Goal: Information Seeking & Learning: Learn about a topic

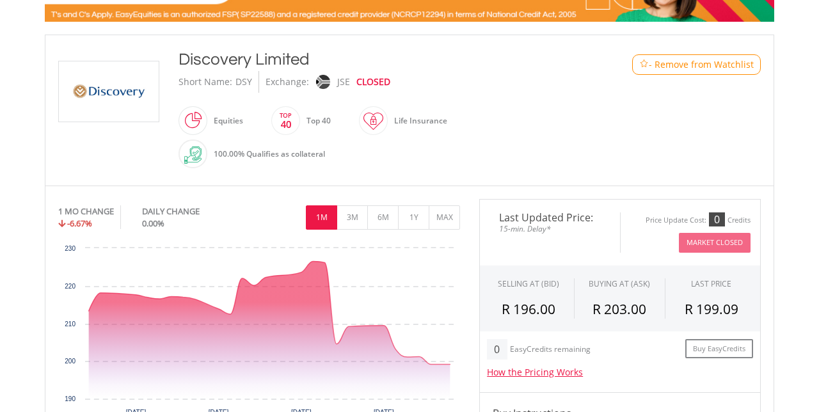
scroll to position [248, 0]
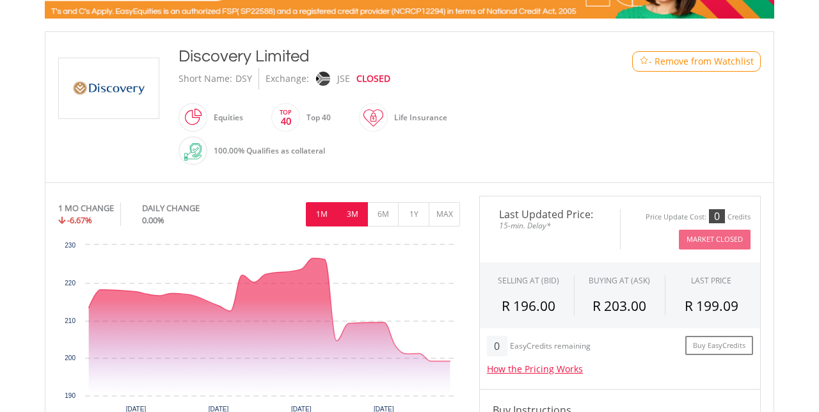
click at [354, 211] on button "3M" at bounding box center [351, 214] width 31 height 24
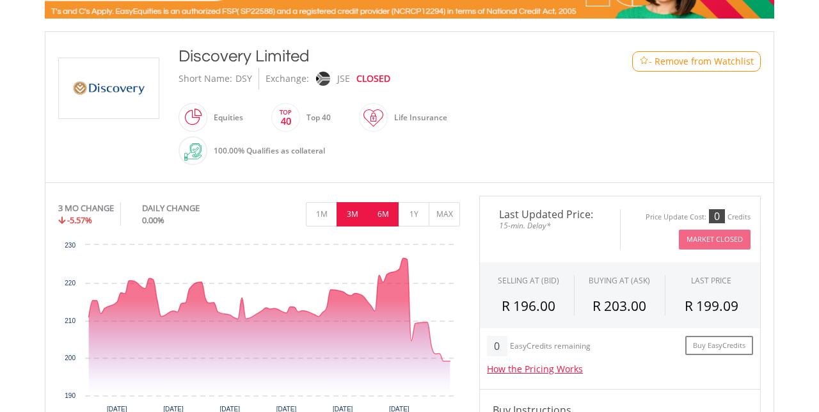
click at [384, 211] on button "6M" at bounding box center [382, 214] width 31 height 24
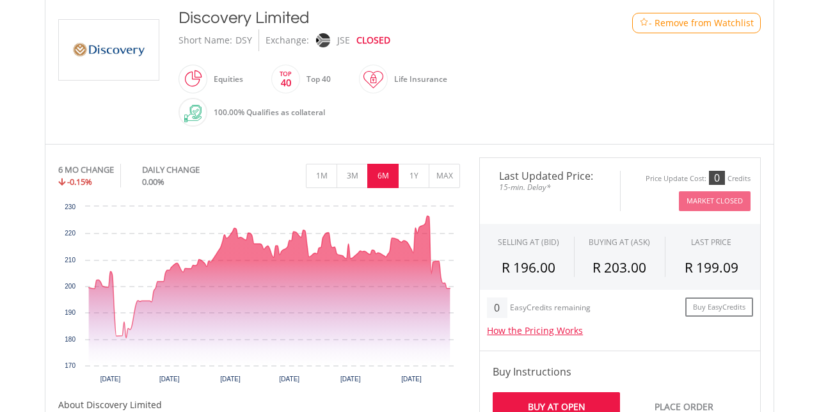
scroll to position [289, 0]
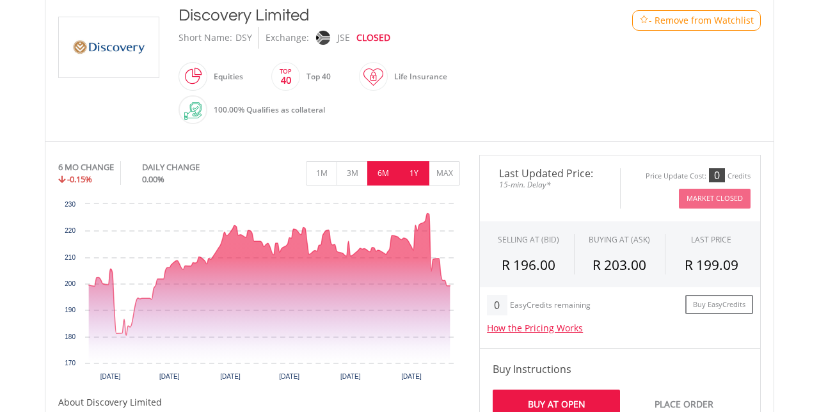
click at [414, 177] on button "1Y" at bounding box center [413, 173] width 31 height 24
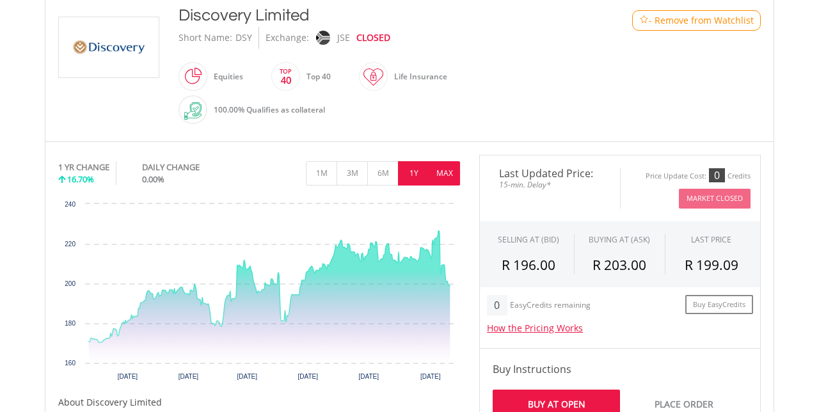
click at [446, 169] on button "MAX" at bounding box center [443, 173] width 31 height 24
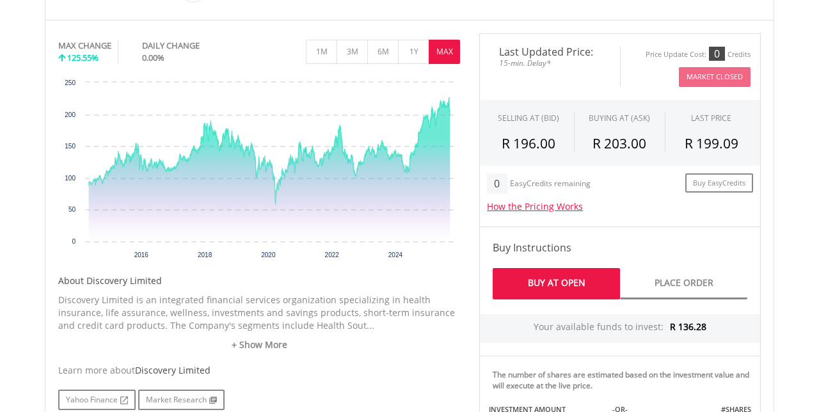
scroll to position [388, 0]
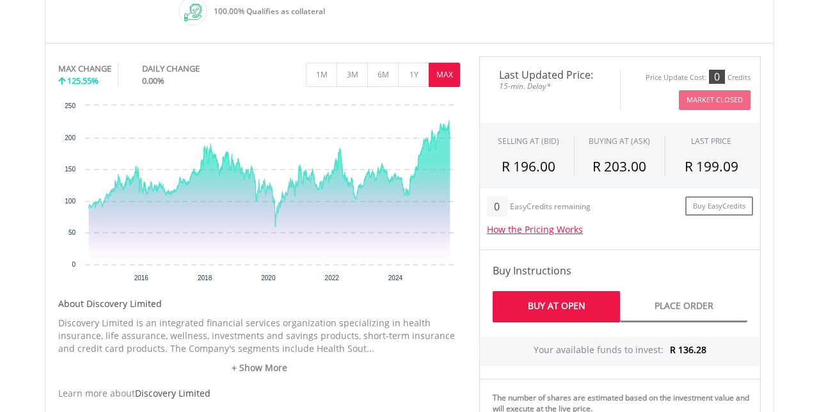
click at [449, 223] on icon "Interactive chart" at bounding box center [269, 192] width 361 height 144
click at [414, 70] on button "1Y" at bounding box center [413, 75] width 31 height 24
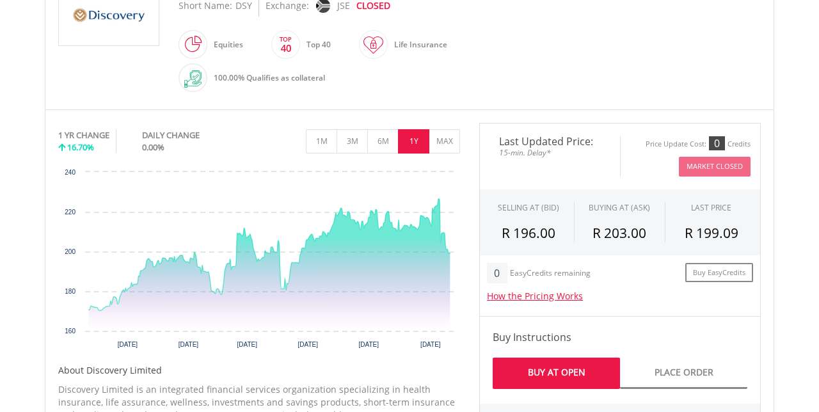
scroll to position [375, 0]
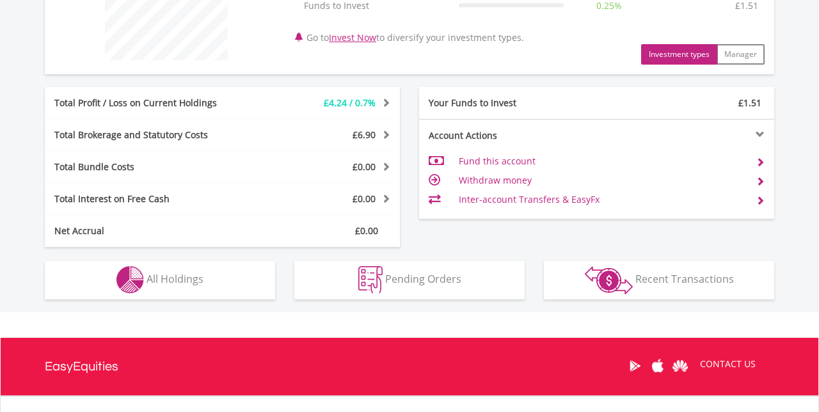
scroll to position [561, 0]
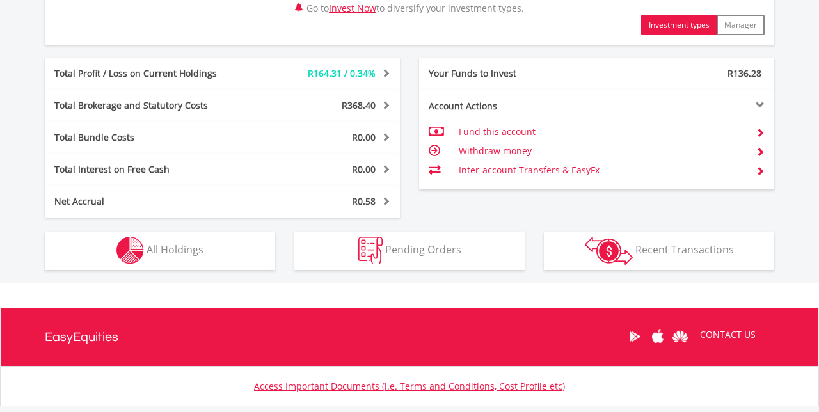
scroll to position [666, 0]
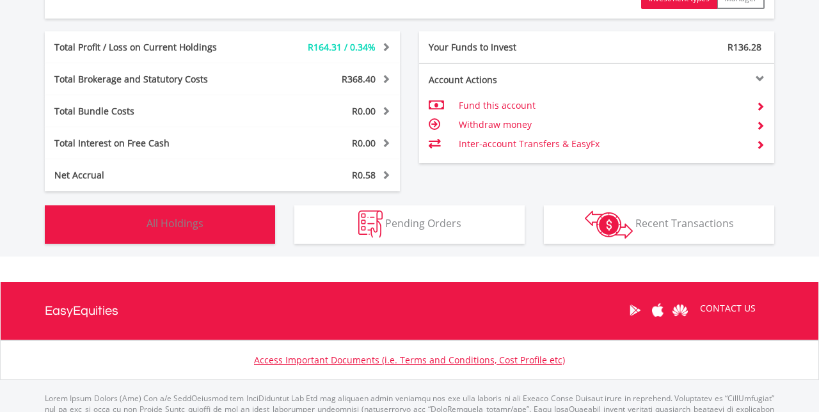
click at [223, 226] on button "Holdings All Holdings" at bounding box center [160, 224] width 230 height 38
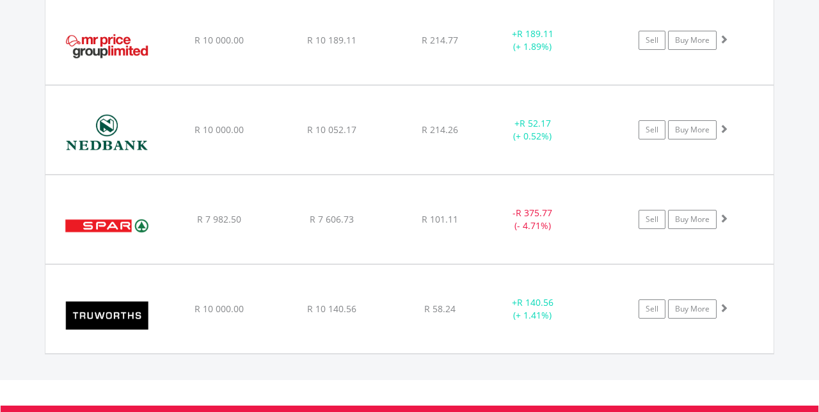
scroll to position [1099, 0]
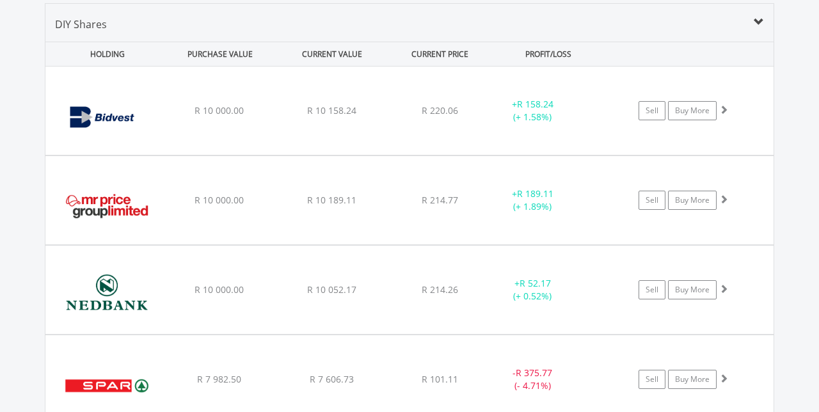
click at [771, 326] on div "﻿ Nedbank Group Limited R 10 000.00 R 10 052.17 R 214.26 + R 52.17 (+ 0.52%) Se…" at bounding box center [409, 290] width 728 height 88
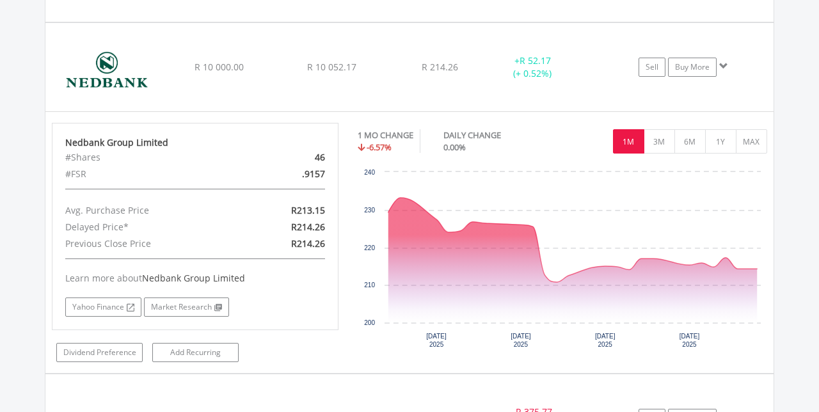
scroll to position [1163, 0]
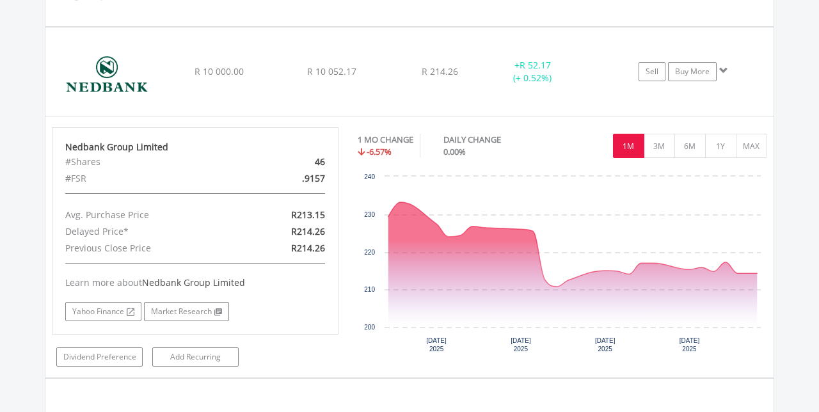
click at [270, 80] on div "﻿ Nedbank Group Limited R 10 000.00 R 10 052.17 R 214.26 + R 52.17 (+ 0.52%) Se…" at bounding box center [409, 72] width 728 height 88
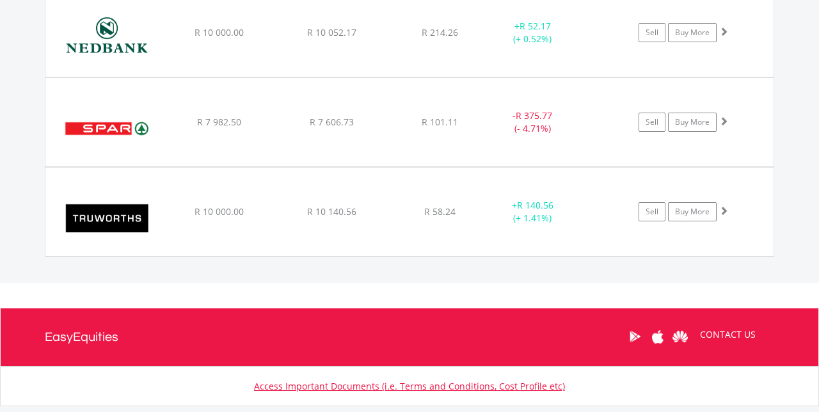
scroll to position [1226, 0]
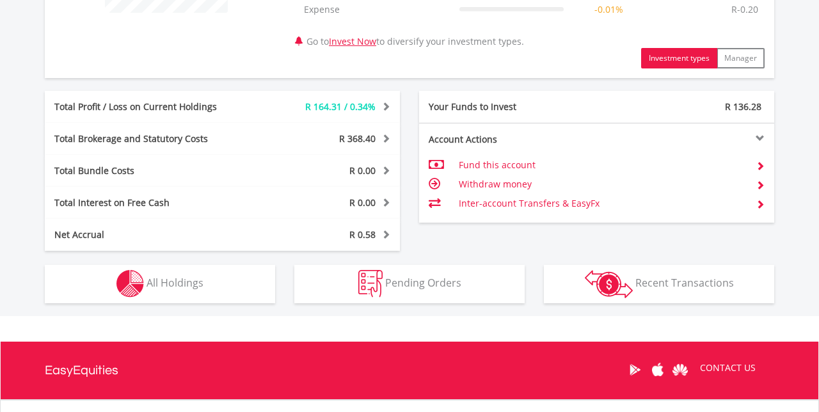
scroll to position [666, 0]
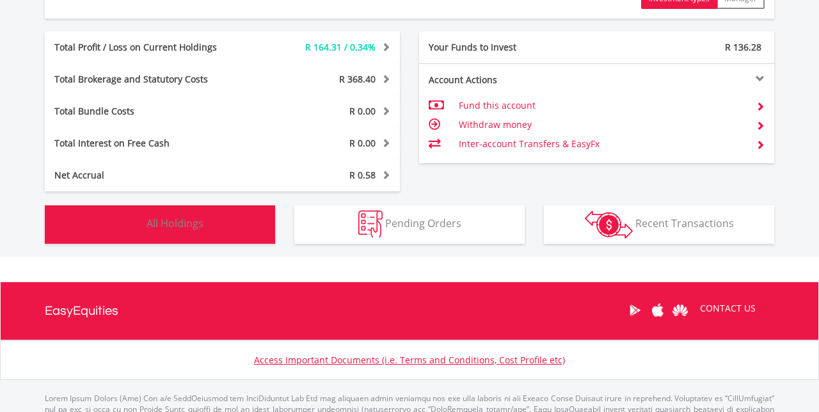
click at [208, 236] on button "Holdings All Holdings" at bounding box center [160, 224] width 230 height 38
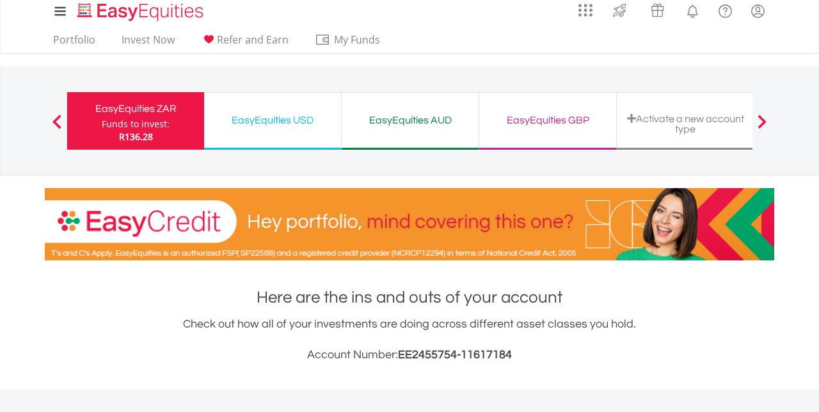
scroll to position [0, 0]
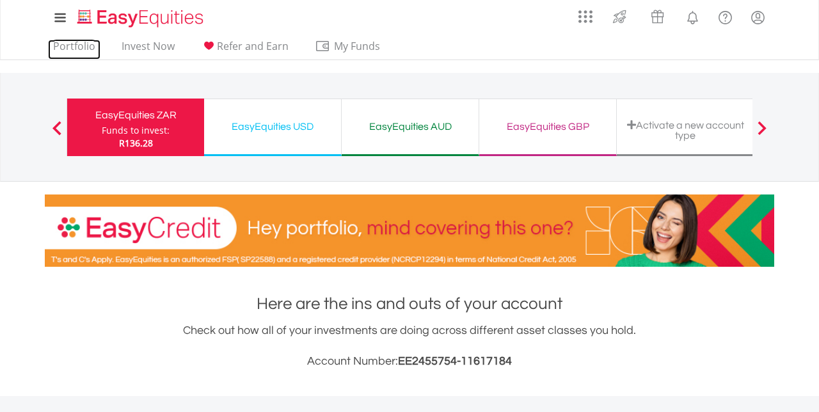
click at [77, 45] on link "Portfolio" at bounding box center [74, 50] width 52 height 20
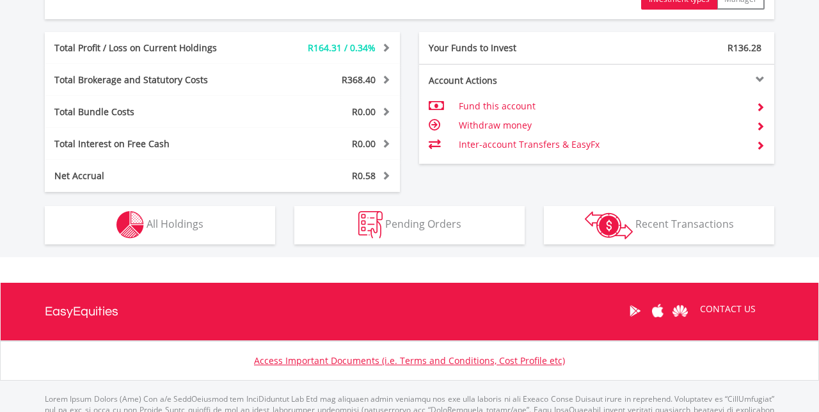
scroll to position [123, 243]
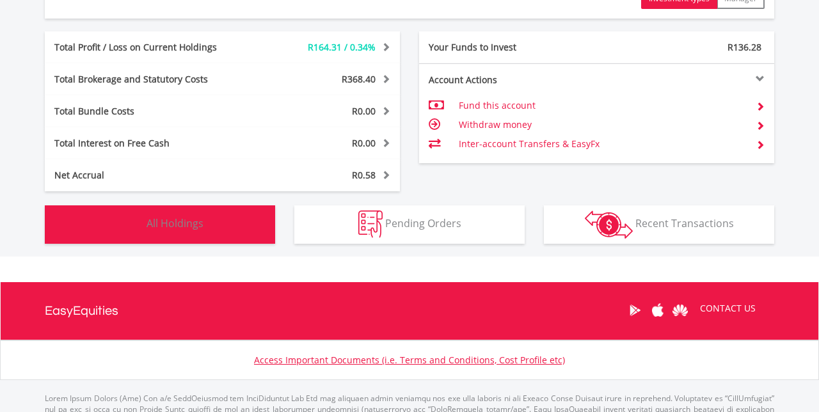
click at [205, 237] on button "Holdings All Holdings" at bounding box center [160, 224] width 230 height 38
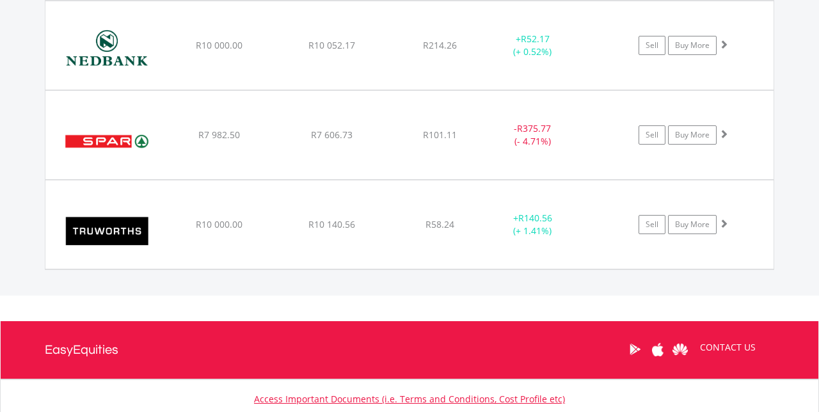
scroll to position [1227, 0]
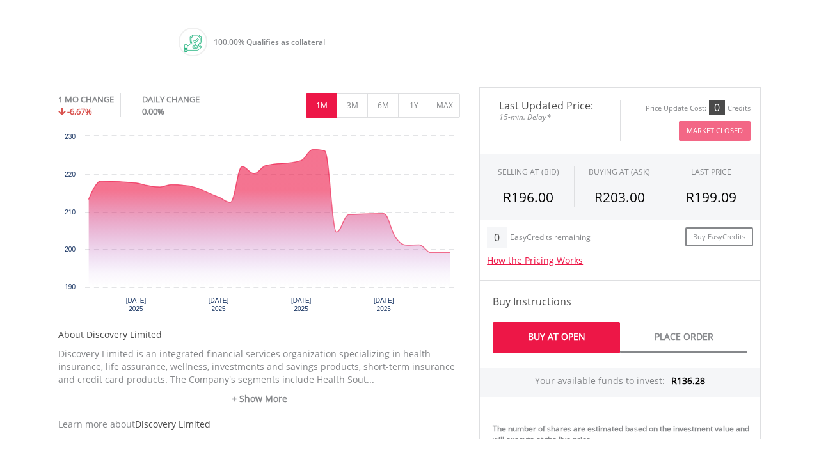
scroll to position [382, 0]
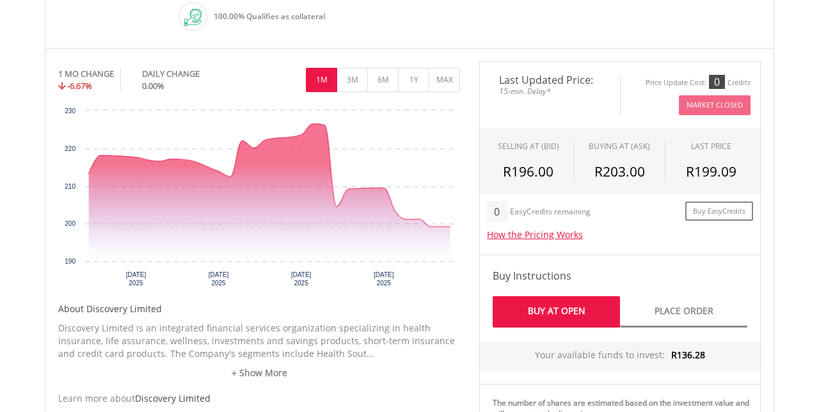
click at [265, 371] on link "+ Show More" at bounding box center [259, 372] width 402 height 13
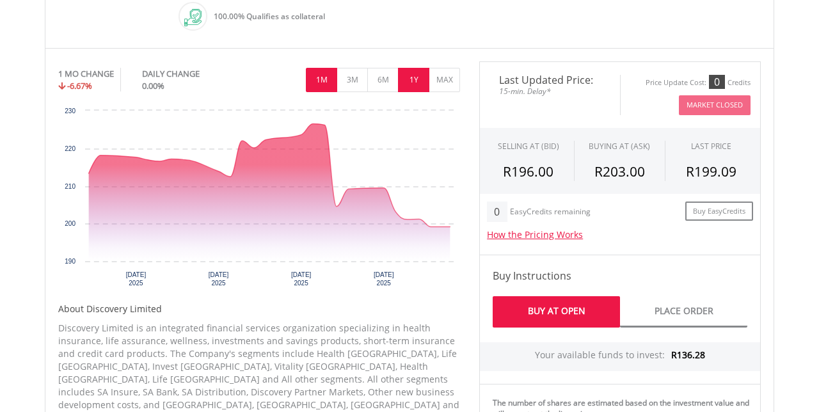
click at [416, 78] on button "1Y" at bounding box center [413, 80] width 31 height 24
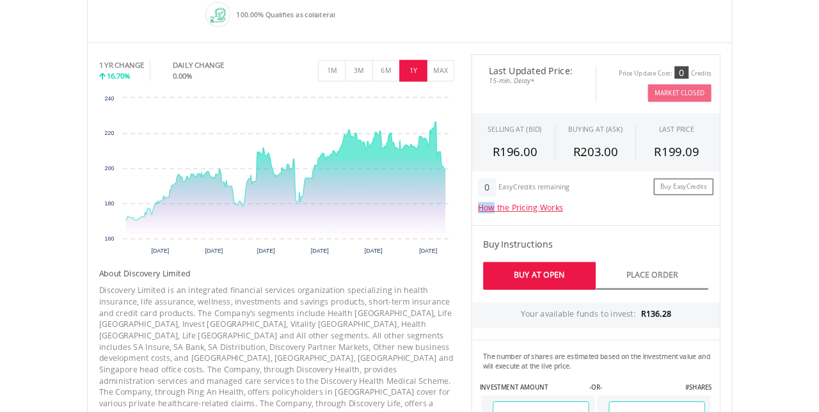
scroll to position [384, 0]
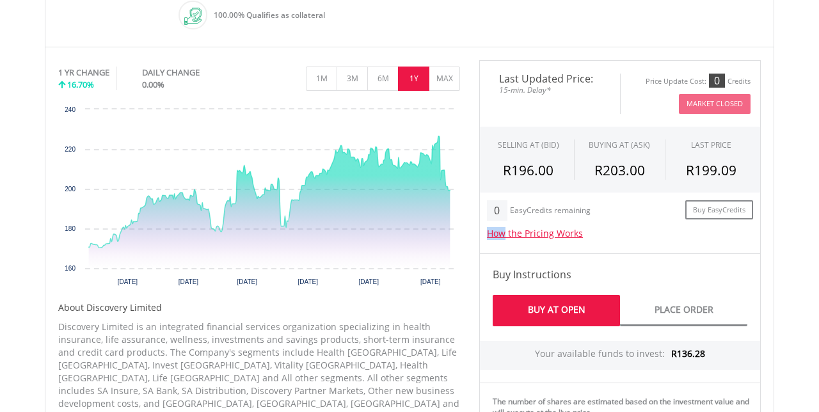
click at [788, 241] on body "My Investments Invest Now New Listings Sell My Recurring Investments Pending Or…" at bounding box center [409, 320] width 819 height 1409
click at [457, 212] on rect "Interactive chart" at bounding box center [259, 199] width 402 height 192
click at [446, 221] on icon "Interactive chart" at bounding box center [269, 202] width 361 height 132
click at [791, 203] on body "My Investments Invest Now New Listings Sell My Recurring Investments Pending Or…" at bounding box center [409, 320] width 819 height 1409
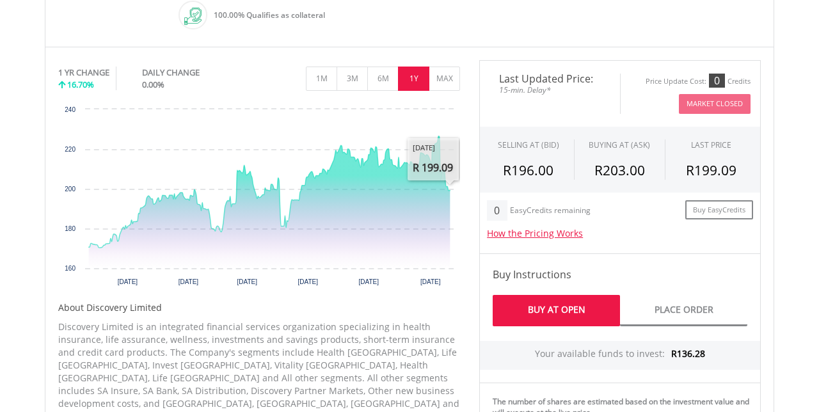
click at [791, 203] on body "My Investments Invest Now New Listings Sell My Recurring Investments Pending Or…" at bounding box center [409, 320] width 819 height 1409
click at [448, 77] on button "MAX" at bounding box center [443, 79] width 31 height 24
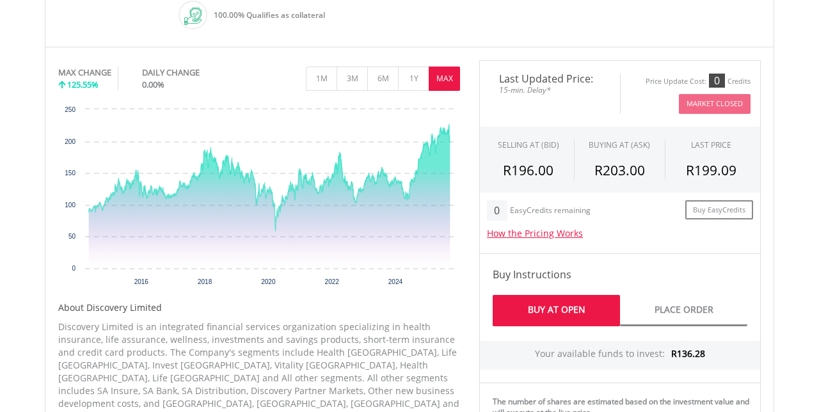
click at [414, 196] on icon "Interactive chart" at bounding box center [269, 177] width 361 height 107
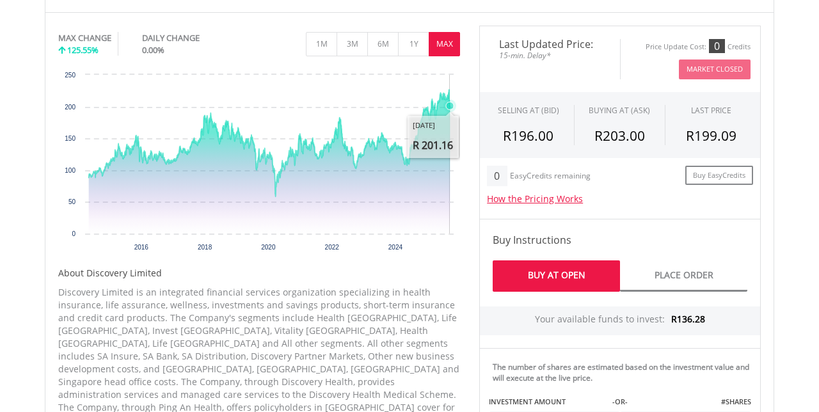
scroll to position [420, 0]
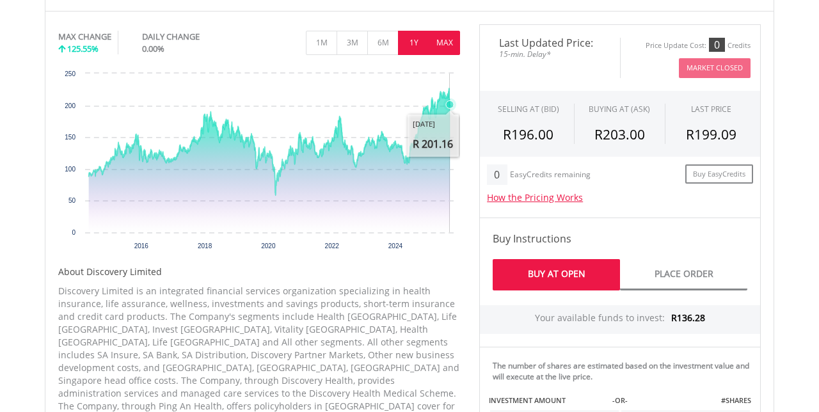
click at [413, 39] on button "1Y" at bounding box center [413, 43] width 31 height 24
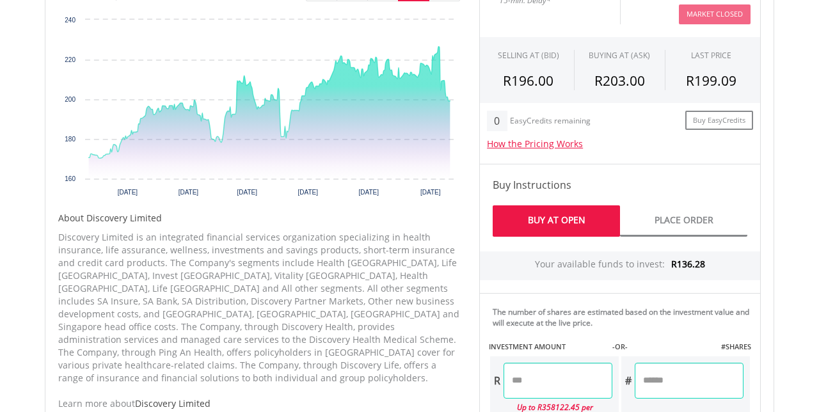
scroll to position [475, 0]
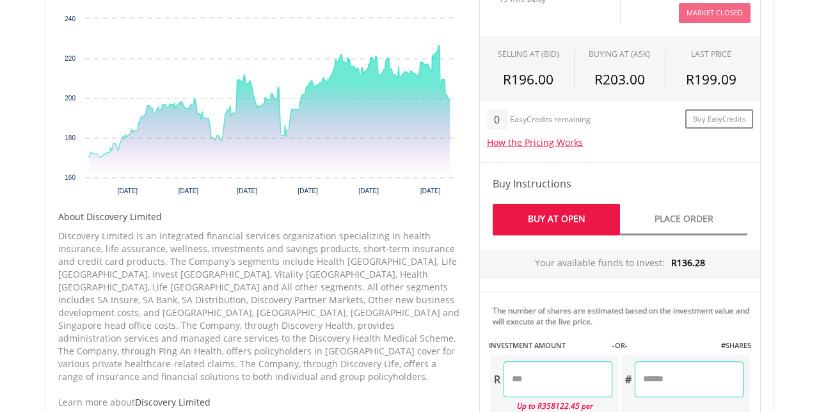
click at [459, 105] on rect "Interactive chart" at bounding box center [259, 108] width 402 height 192
click at [457, 107] on rect "Interactive chart" at bounding box center [259, 108] width 402 height 192
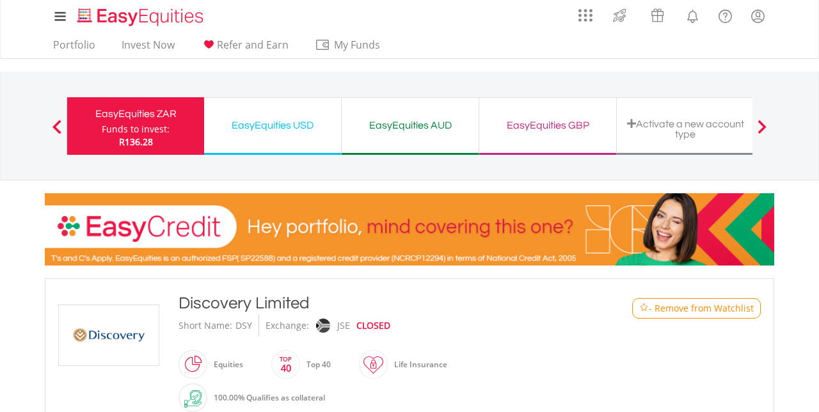
scroll to position [0, 0]
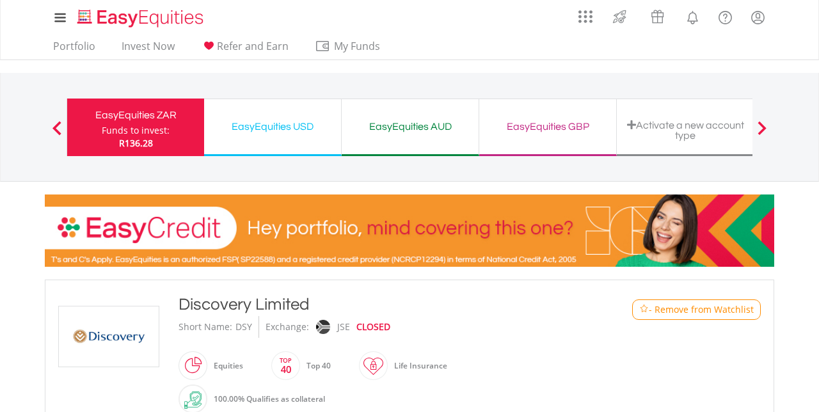
scroll to position [248, 0]
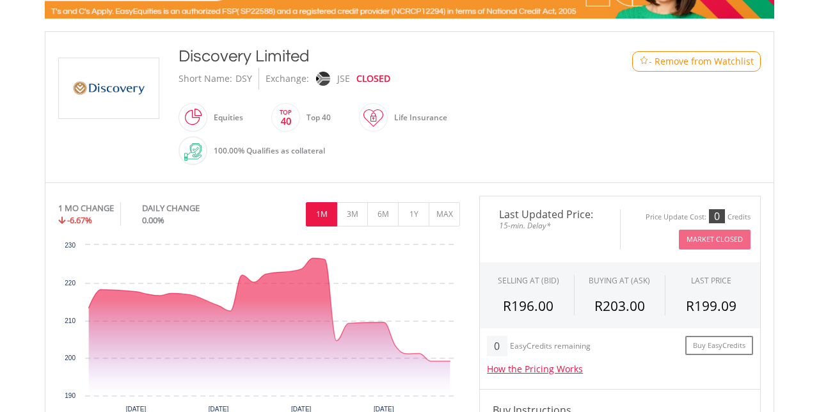
click at [450, 361] on icon "Saturday, 20 Sep, 14:51:21.328, 199.09." at bounding box center [449, 361] width 5 height 5
click at [449, 362] on icon "Saturday, 20 Sep, 14:51:21.328, 199.09." at bounding box center [449, 361] width 5 height 5
click at [97, 354] on icon "Interactive chart" at bounding box center [269, 326] width 361 height 137
click at [351, 214] on button "3M" at bounding box center [351, 214] width 31 height 24
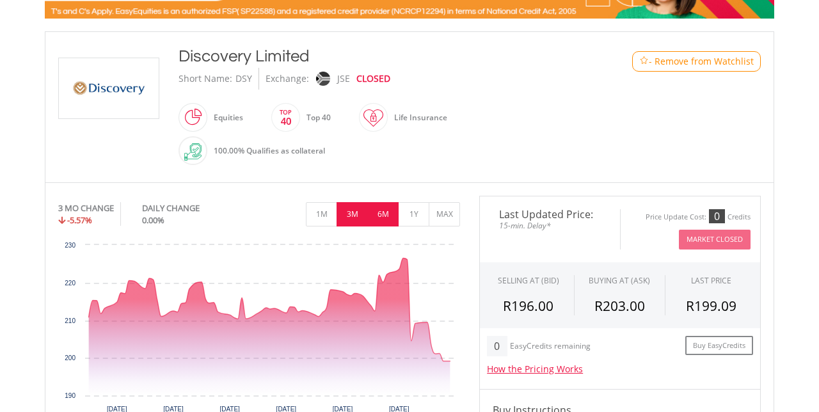
click at [380, 216] on button "6M" at bounding box center [382, 214] width 31 height 24
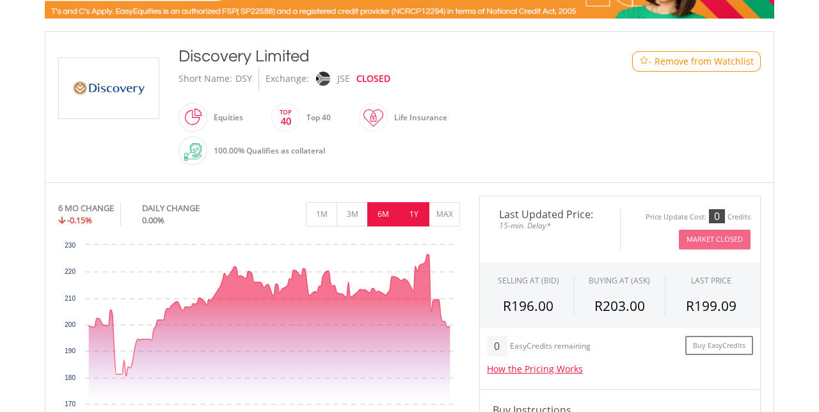
click at [414, 209] on button "1Y" at bounding box center [413, 214] width 31 height 24
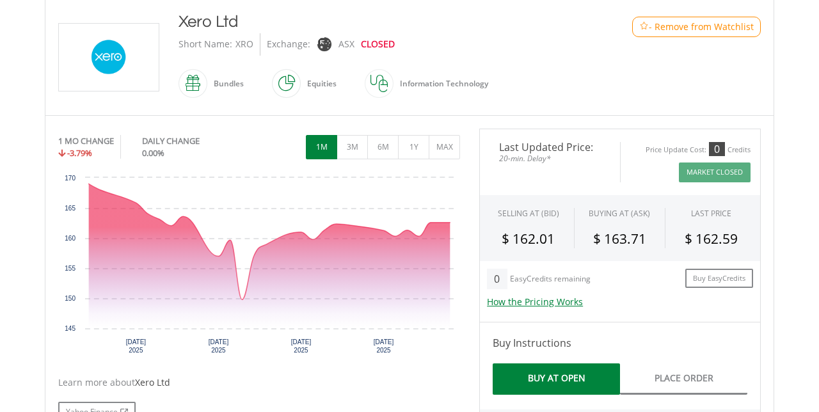
scroll to position [283, 0]
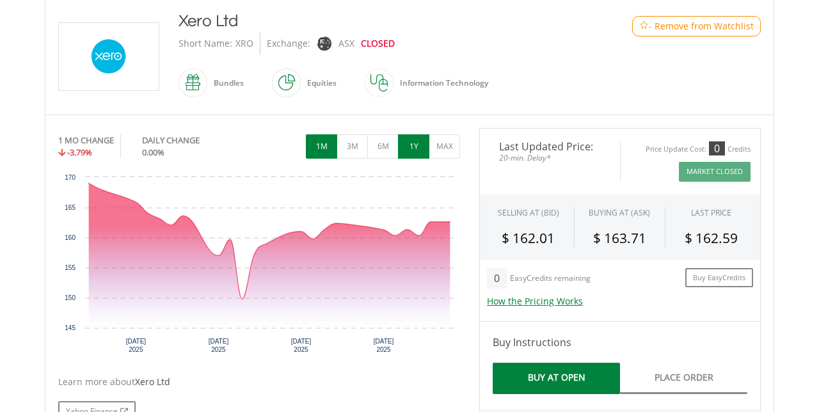
click at [417, 139] on button "1Y" at bounding box center [413, 146] width 31 height 24
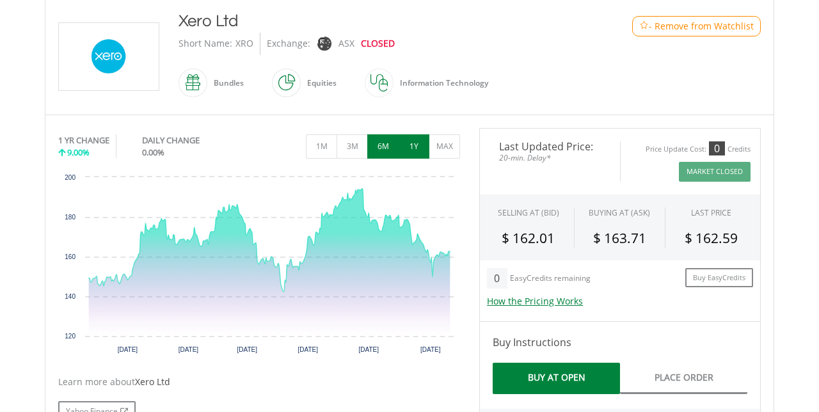
click at [379, 145] on button "6M" at bounding box center [382, 146] width 31 height 24
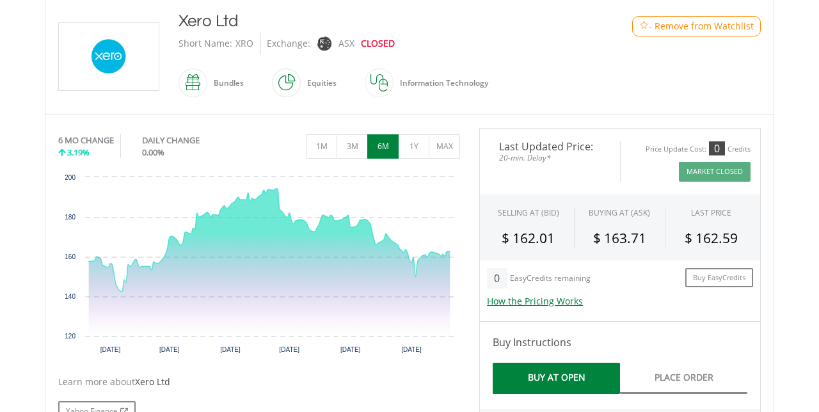
click at [811, 275] on body "My Investments Invest Now New Listings Sell My Recurring Investments Pending Or…" at bounding box center [409, 373] width 819 height 1313
click at [318, 143] on button "1M" at bounding box center [321, 146] width 31 height 24
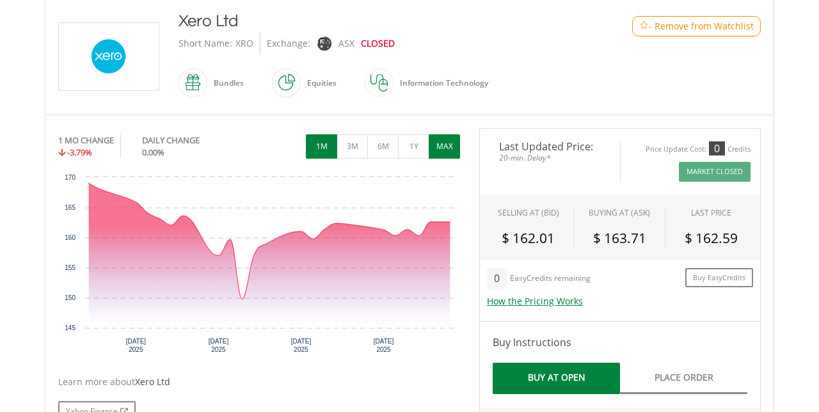
click at [446, 143] on button "MAX" at bounding box center [443, 146] width 31 height 24
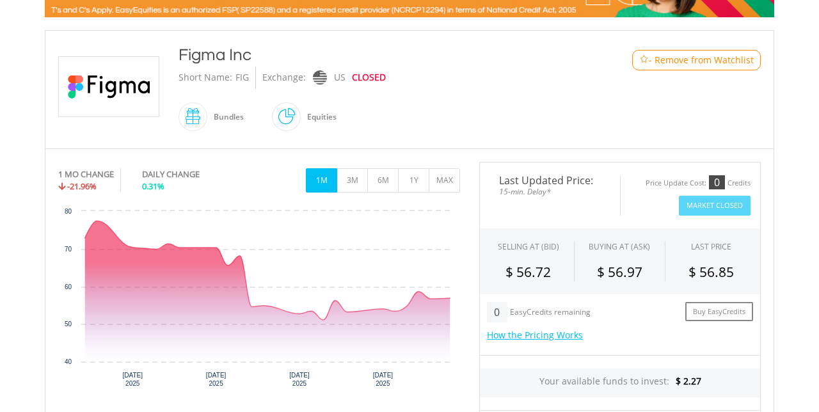
scroll to position [242, 0]
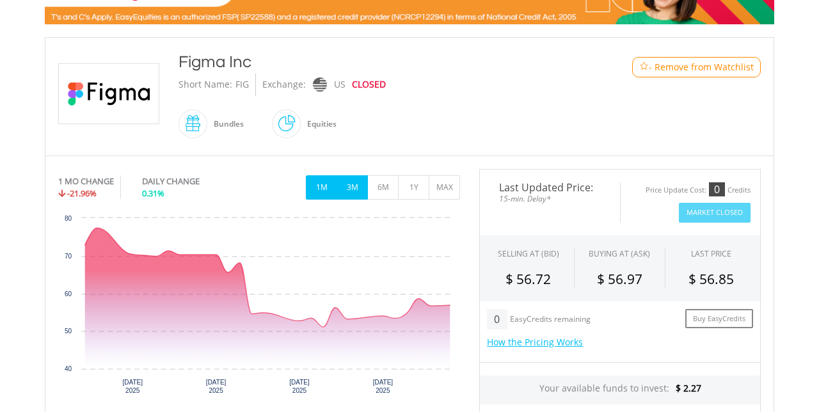
click at [348, 191] on button "3M" at bounding box center [351, 187] width 31 height 24
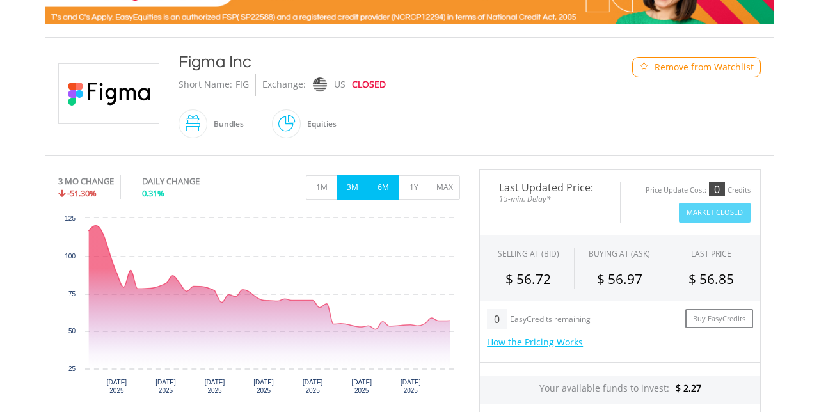
click at [381, 188] on button "6M" at bounding box center [382, 187] width 31 height 24
click at [412, 187] on button "1Y" at bounding box center [413, 187] width 31 height 24
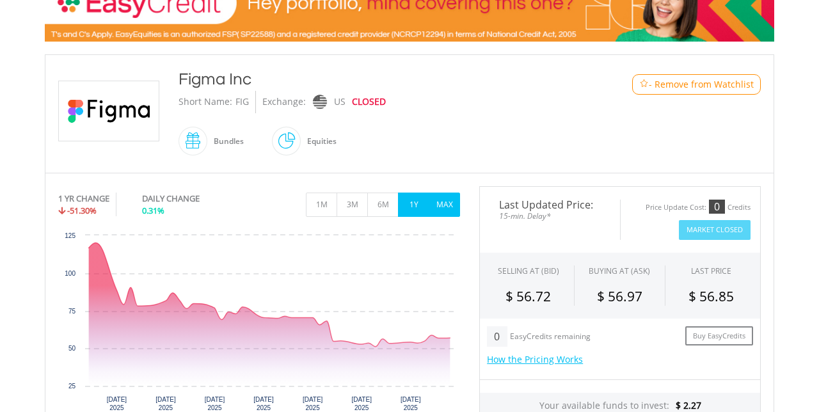
click at [450, 205] on button "MAX" at bounding box center [443, 205] width 31 height 24
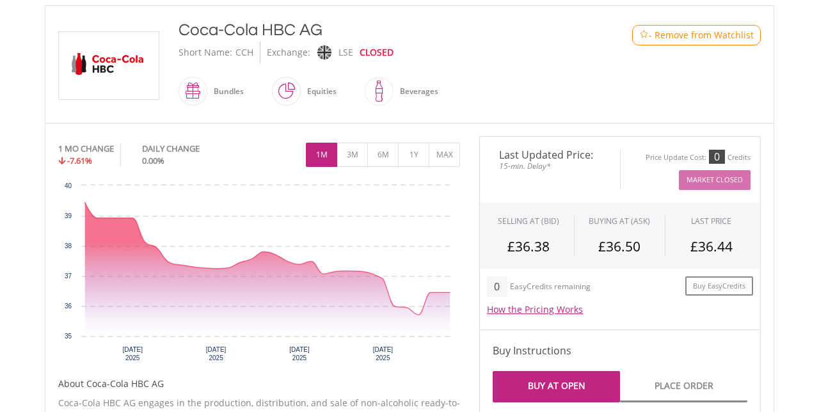
scroll to position [275, 0]
click at [352, 148] on button "3M" at bounding box center [351, 154] width 31 height 24
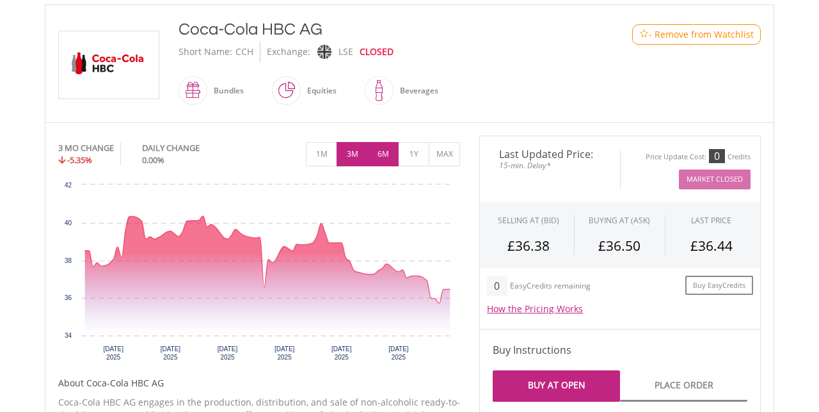
click at [382, 152] on button "6M" at bounding box center [382, 154] width 31 height 24
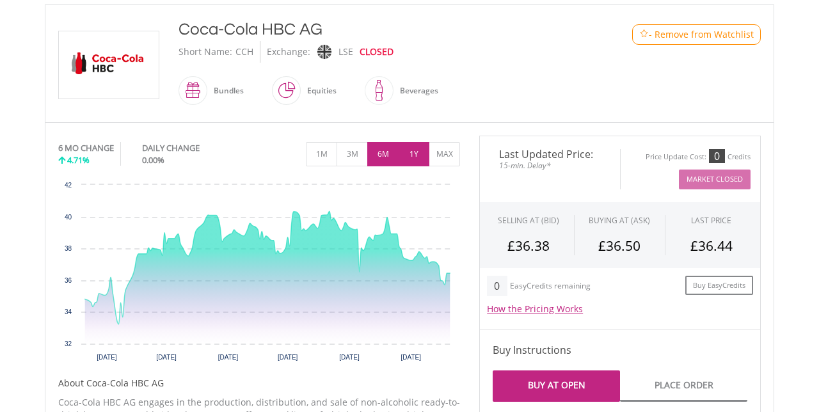
click at [413, 150] on button "1Y" at bounding box center [413, 154] width 31 height 24
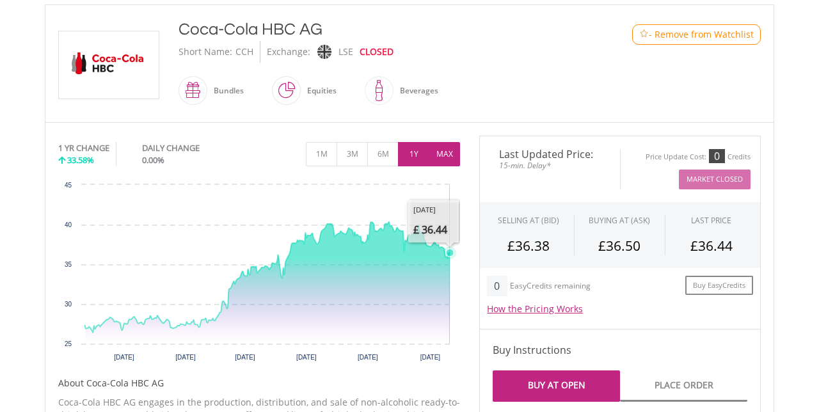
click at [447, 153] on button "MAX" at bounding box center [443, 154] width 31 height 24
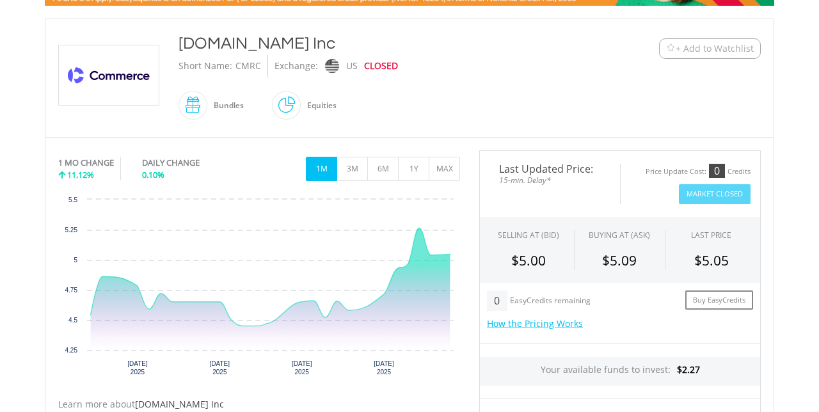
scroll to position [262, 0]
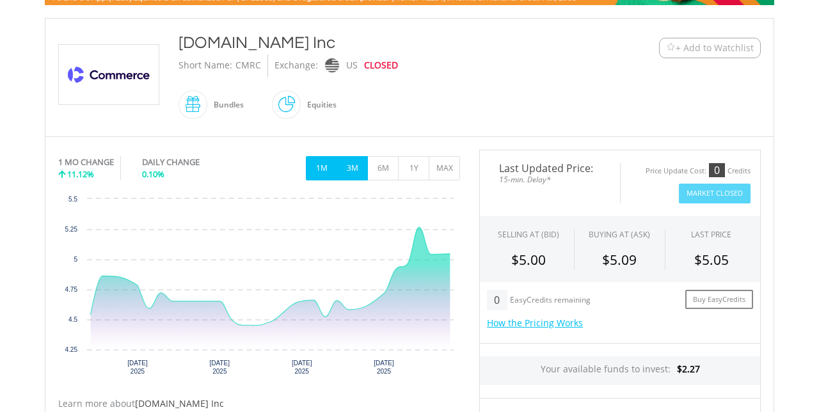
click at [352, 169] on button "3M" at bounding box center [351, 168] width 31 height 24
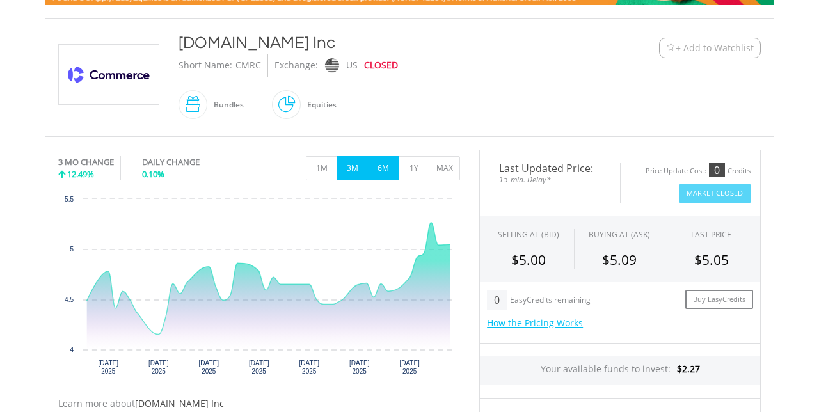
click at [386, 162] on button "6M" at bounding box center [382, 168] width 31 height 24
click at [416, 162] on button "1Y" at bounding box center [413, 168] width 31 height 24
click at [420, 162] on div "No chart available. 6 MO CHANGE 12.49% DAILY CHANGE 0.10% 1M 3M 6M 1Y MAX Chart…" at bounding box center [259, 267] width 402 height 235
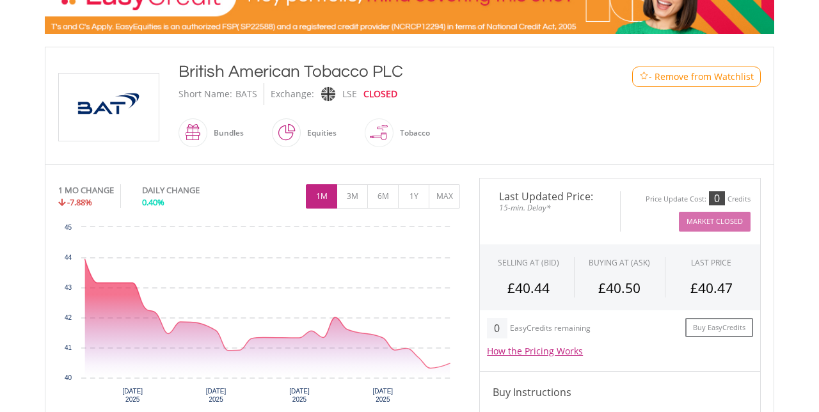
scroll to position [235, 0]
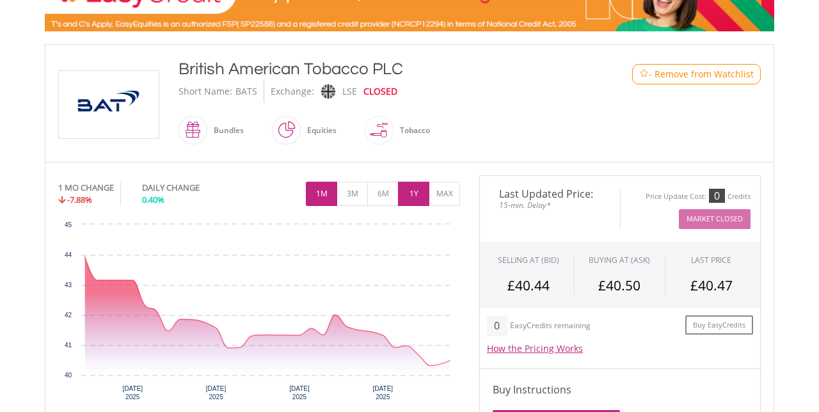
click at [414, 193] on button "1Y" at bounding box center [413, 194] width 31 height 24
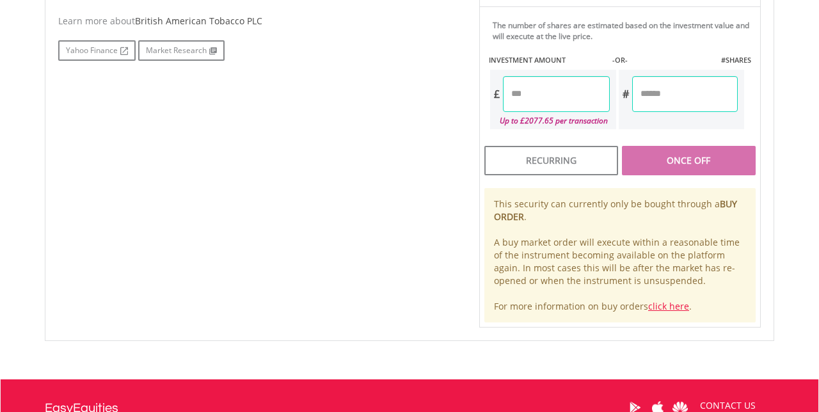
scroll to position [729, 0]
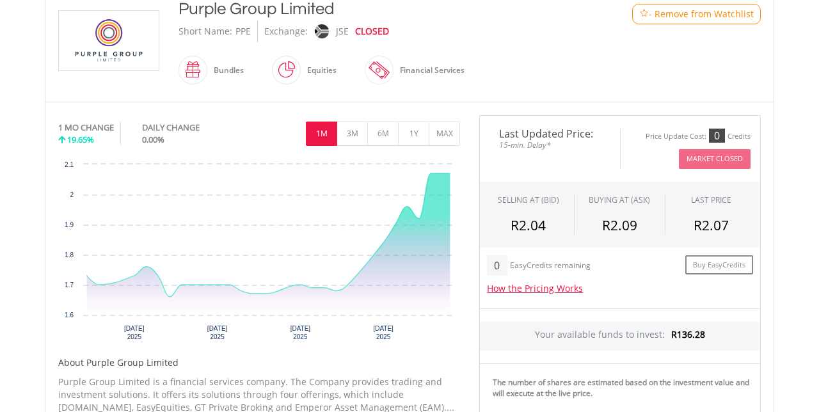
scroll to position [297, 0]
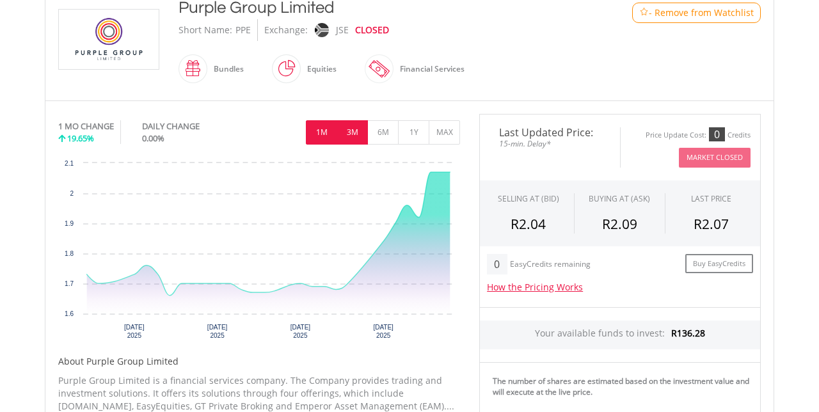
click at [352, 129] on button "3M" at bounding box center [351, 132] width 31 height 24
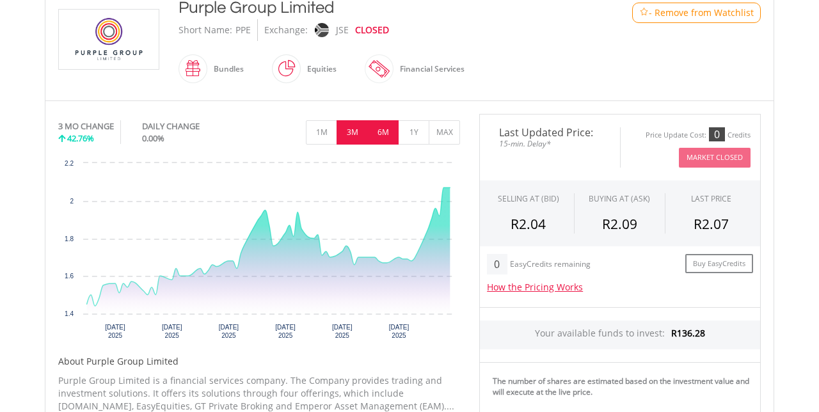
click at [384, 133] on button "6M" at bounding box center [382, 132] width 31 height 24
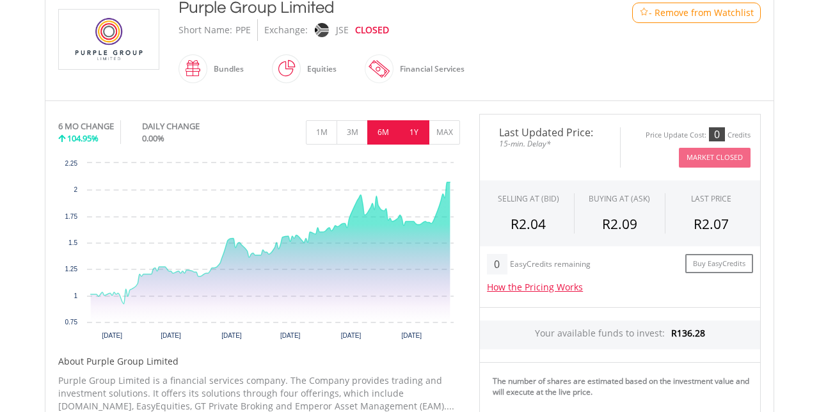
click at [414, 129] on button "1Y" at bounding box center [413, 132] width 31 height 24
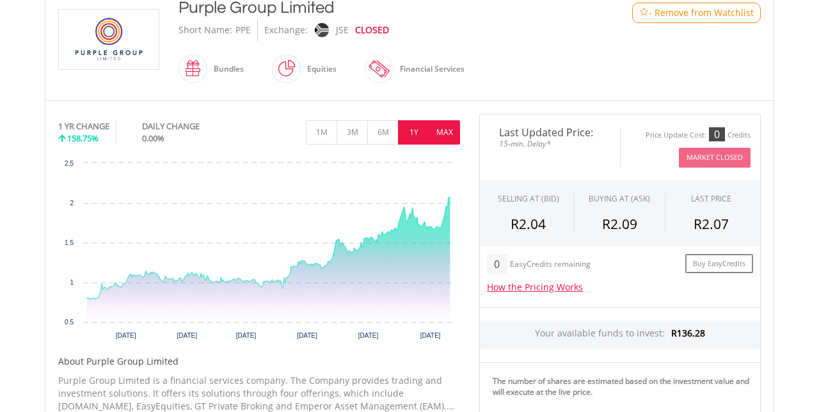
click at [445, 129] on button "MAX" at bounding box center [443, 132] width 31 height 24
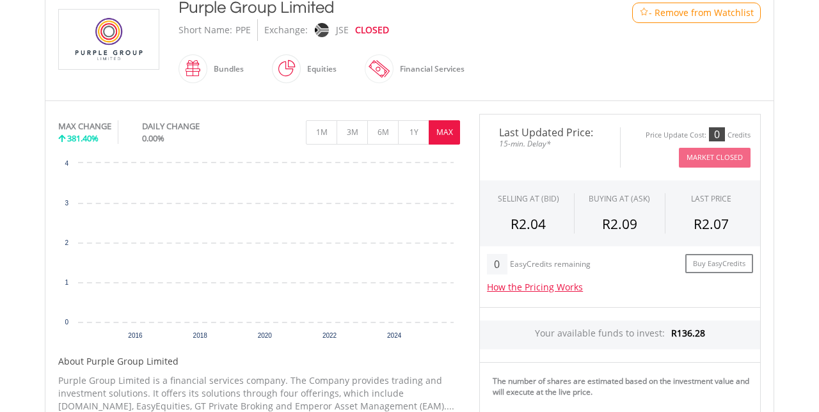
click at [265, 246] on rect "Interactive chart" at bounding box center [259, 253] width 402 height 192
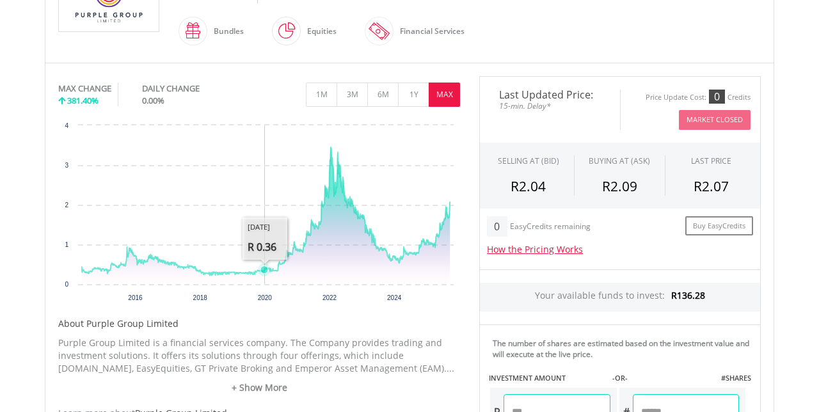
scroll to position [340, 0]
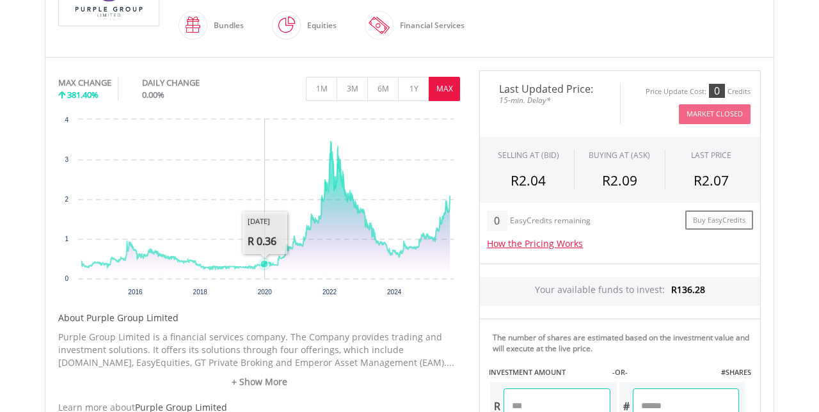
click at [452, 246] on rect "Interactive chart" at bounding box center [259, 209] width 402 height 192
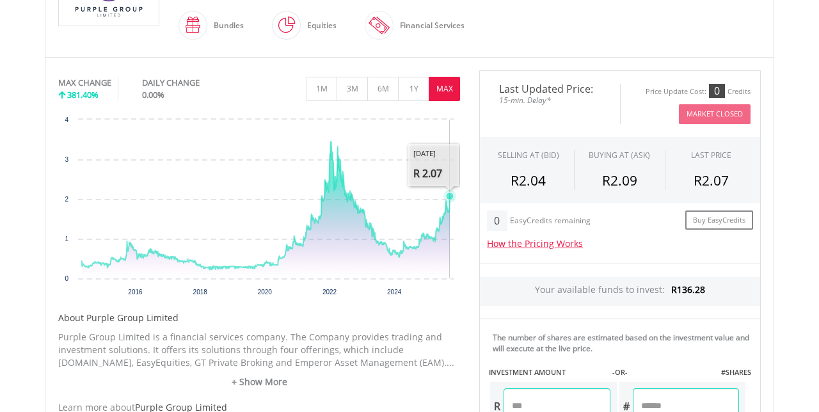
click at [265, 385] on link "+ Show More" at bounding box center [259, 381] width 402 height 13
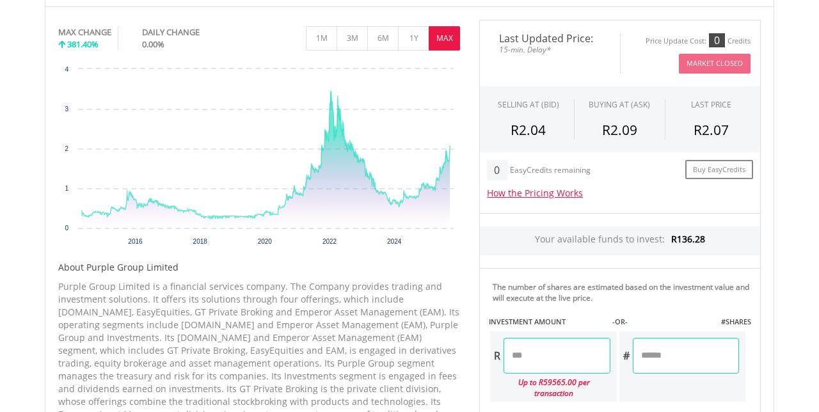
scroll to position [748, 0]
